Goal: Check status: Check status

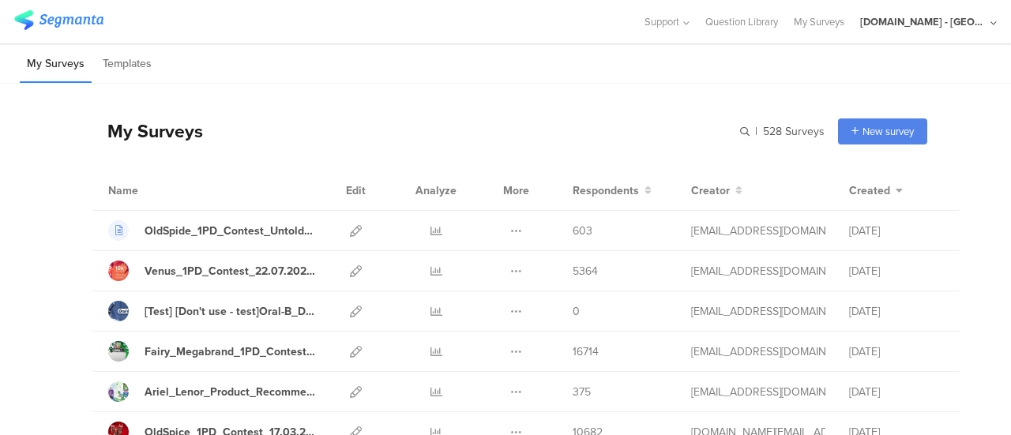
scroll to position [237, 0]
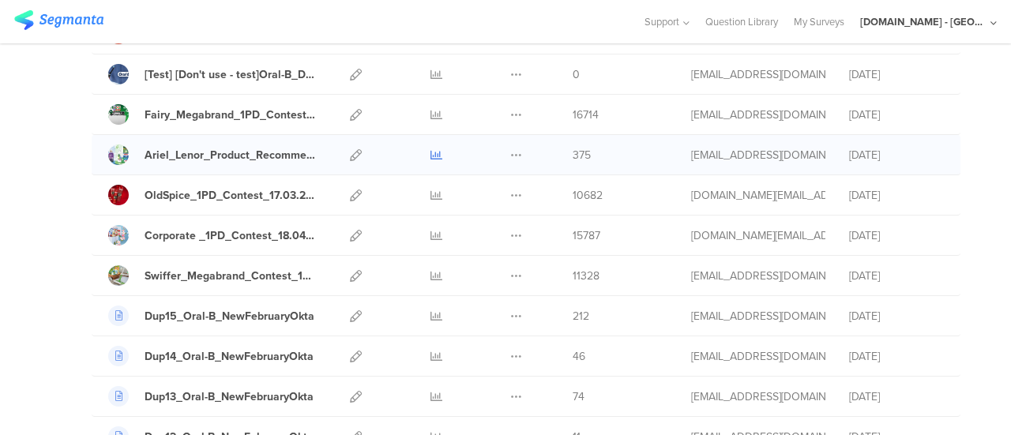
click at [431, 153] on icon at bounding box center [437, 155] width 12 height 12
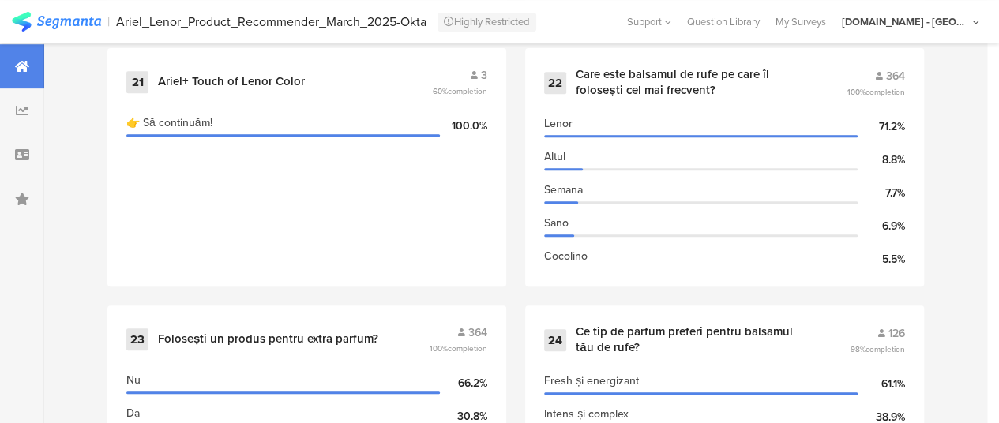
scroll to position [3306, 0]
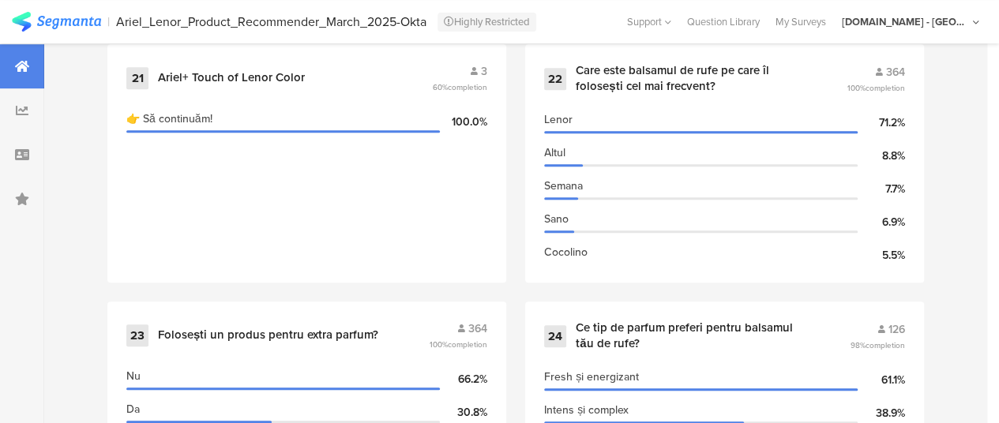
click at [521, 96] on div "1 Login 145 100% completion Email consumerId sourceId c38e288d-23eb-4e13-ab85-c…" at bounding box center [515, 173] width 943 height 5401
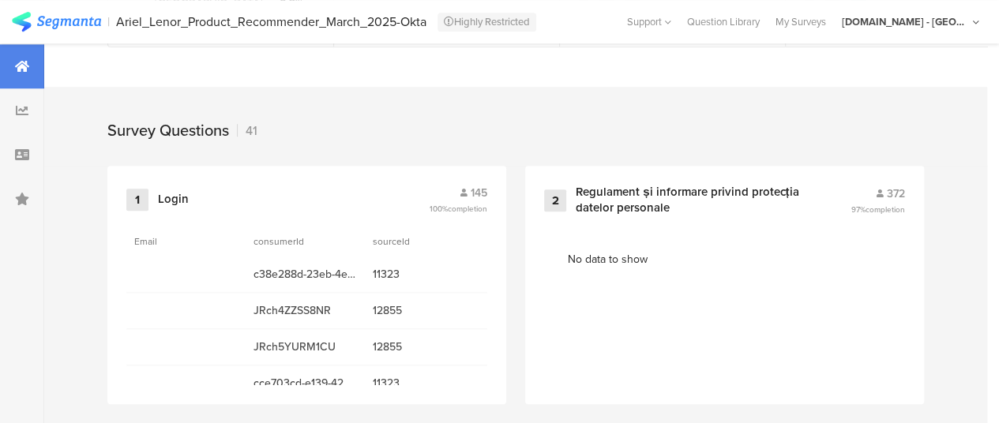
scroll to position [194, 0]
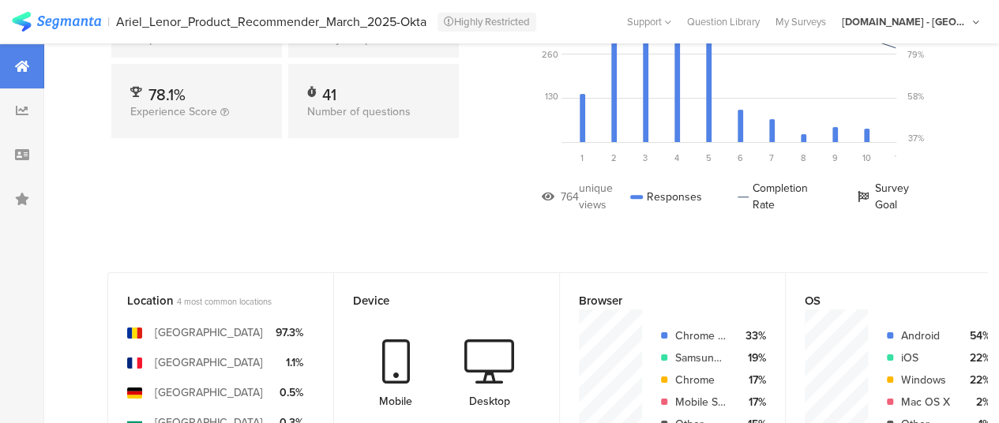
drag, startPoint x: 972, startPoint y: 32, endPoint x: 970, endPoint y: 6, distance: 25.3
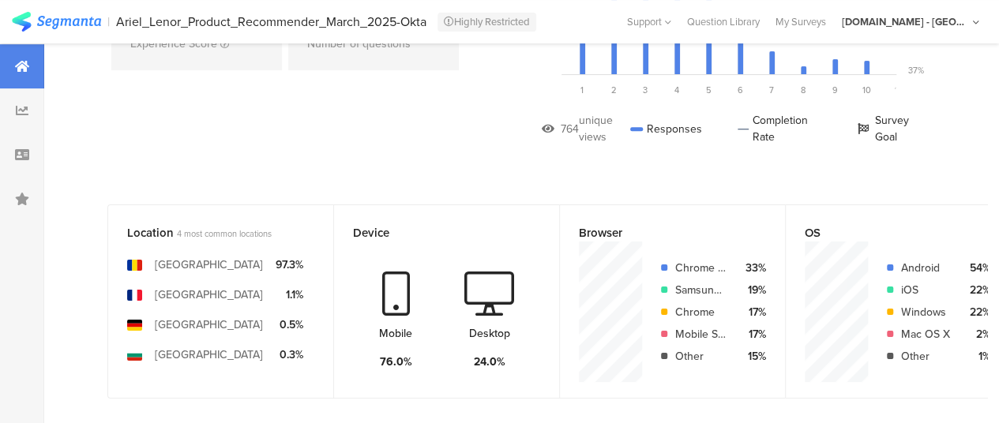
scroll to position [237, 0]
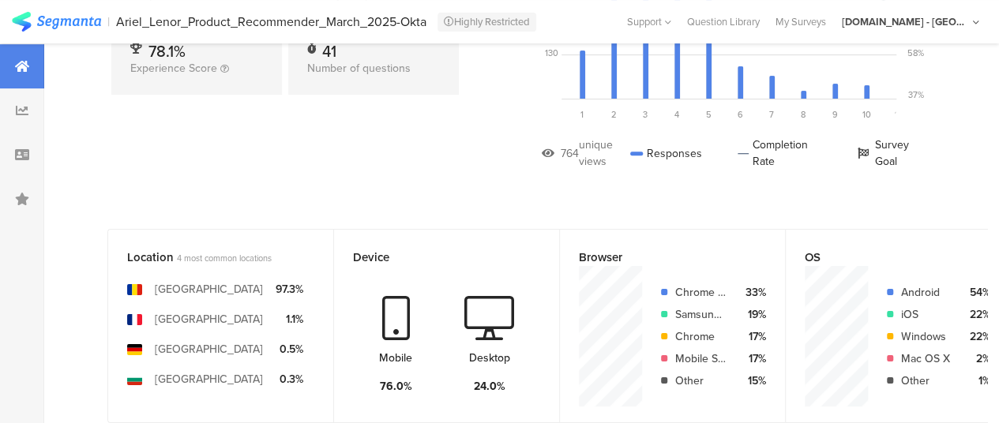
click at [17, 58] on div at bounding box center [22, 66] width 44 height 44
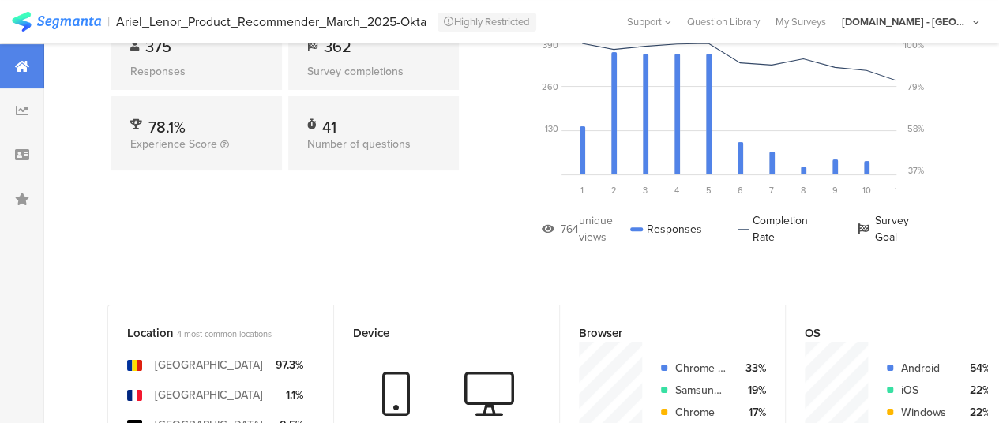
scroll to position [79, 0]
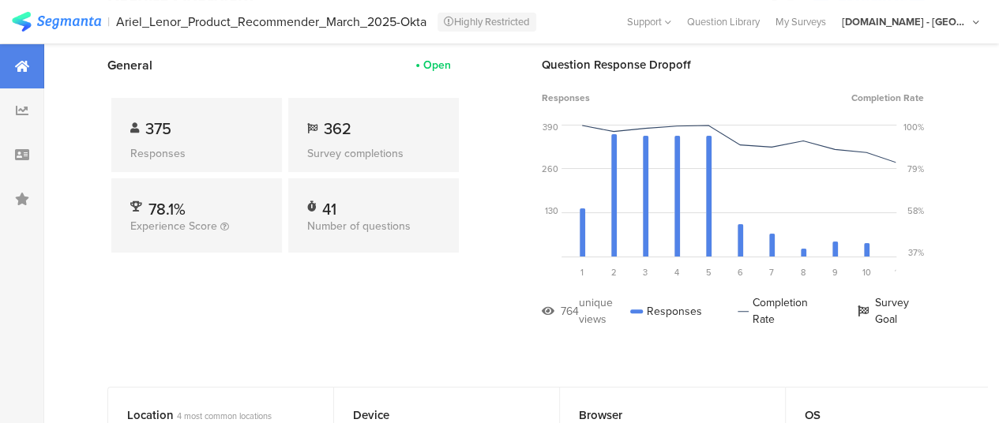
click at [32, 66] on div at bounding box center [22, 66] width 44 height 44
click at [235, 23] on div "Ariel_Lenor_Product_Recommender_March_2025-Okta" at bounding box center [271, 21] width 311 height 15
click at [223, 14] on div "Ariel_Lenor_Product_Recommender_March_2025-Okta" at bounding box center [271, 21] width 311 height 15
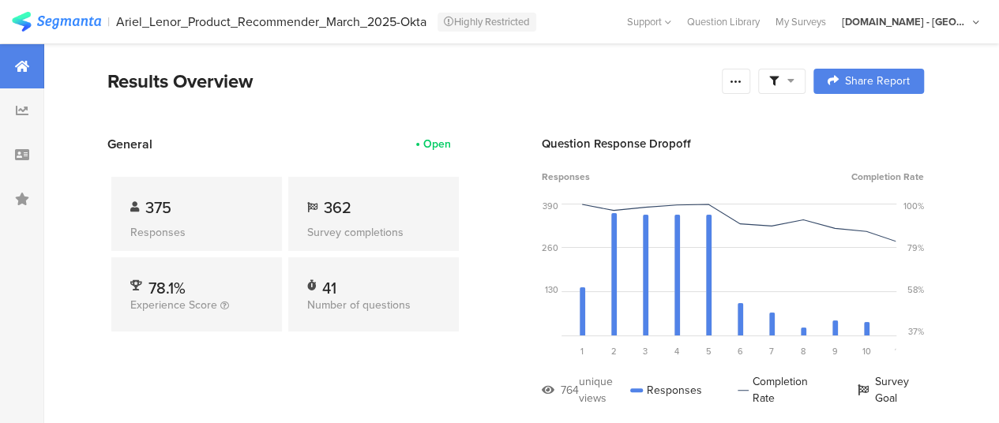
click at [16, 73] on div at bounding box center [22, 66] width 44 height 44
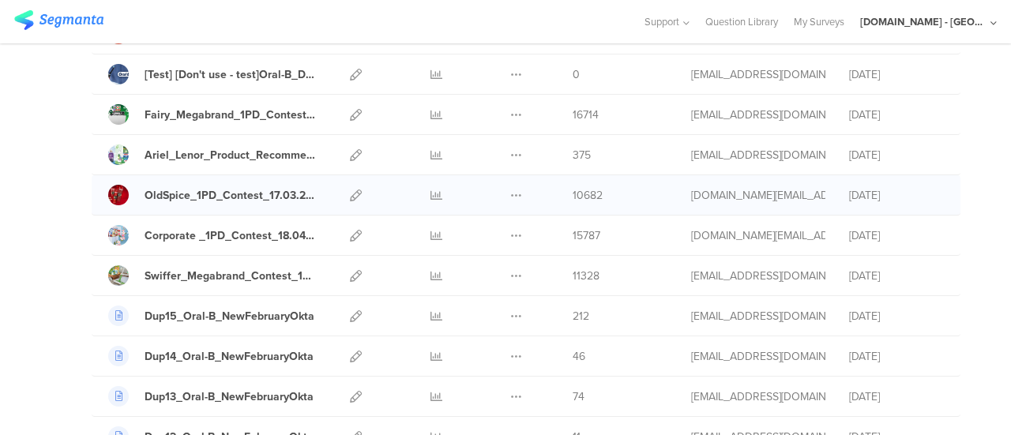
scroll to position [158, 0]
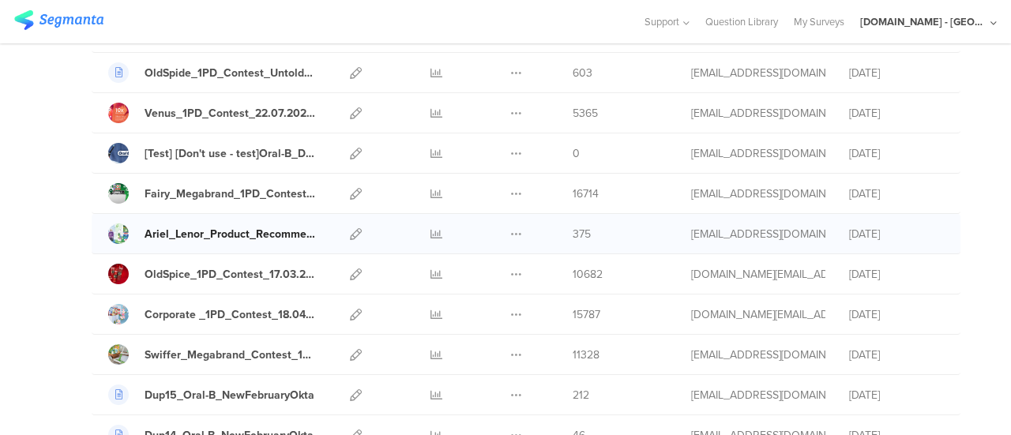
click at [221, 238] on div "Ariel_Lenor_Product_Recommender_March_2025-Okta" at bounding box center [230, 234] width 171 height 17
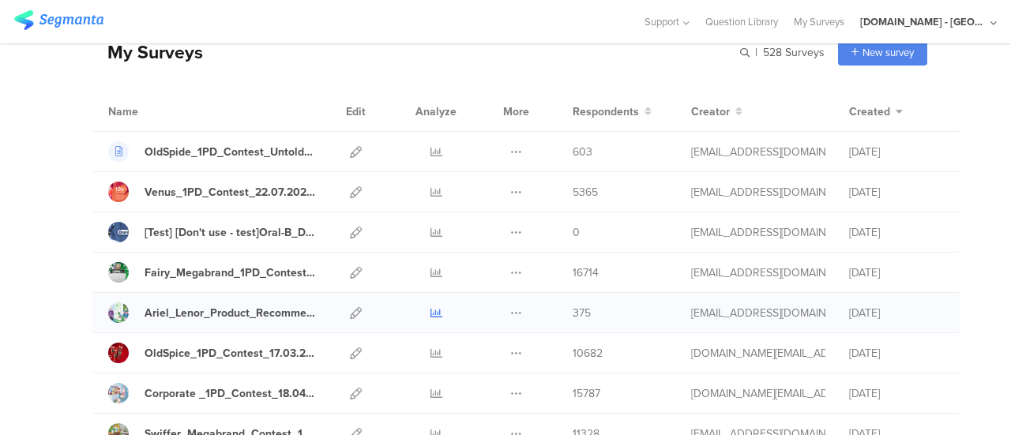
scroll to position [0, 0]
